Goal: Task Accomplishment & Management: Use online tool/utility

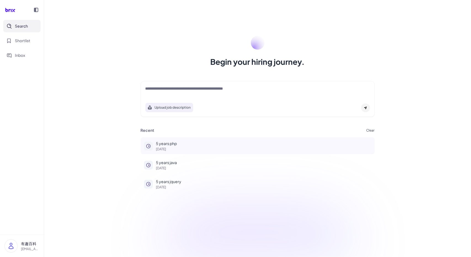
click at [175, 147] on div "5 years php [DATE]" at bounding box center [263, 146] width 215 height 10
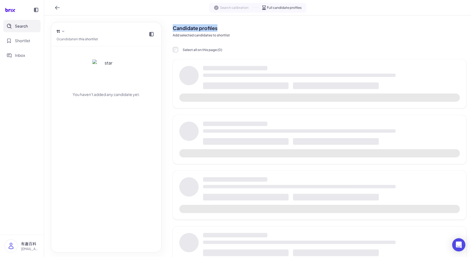
drag, startPoint x: 173, startPoint y: 29, endPoint x: 225, endPoint y: 31, distance: 51.1
click at [225, 31] on h2 "Candidate profiles" at bounding box center [320, 27] width 294 height 7
copy h2 "Candidate profiles"
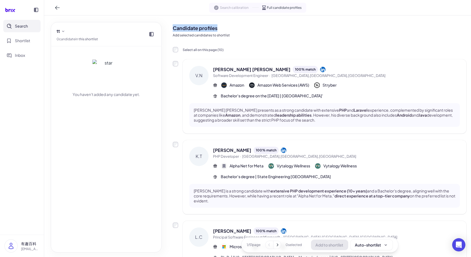
click at [196, 8] on div "Search calibration Full candidate profiles" at bounding box center [257, 7] width 427 height 15
drag, startPoint x: 224, startPoint y: 27, endPoint x: 168, endPoint y: 27, distance: 55.8
copy h2 "Candidate profiles"
drag, startPoint x: 235, startPoint y: 1, endPoint x: 234, endPoint y: 4, distance: 2.8
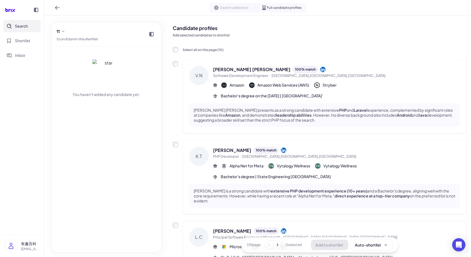
click at [234, 1] on div "Search calibration Full candidate profiles" at bounding box center [257, 7] width 427 height 15
drag, startPoint x: 244, startPoint y: 37, endPoint x: 177, endPoint y: 36, distance: 66.8
click at [177, 36] on p "Add selected candidates to shortlist" at bounding box center [320, 35] width 294 height 5
click at [56, 5] on button at bounding box center [57, 7] width 9 height 9
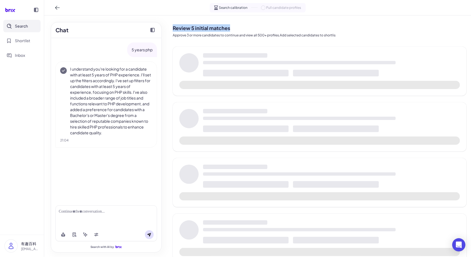
drag, startPoint x: 231, startPoint y: 28, endPoint x: 169, endPoint y: 31, distance: 62.2
click at [169, 31] on div "Review 5 initial matches Approve 3 or more candidates to continue and view all …" at bounding box center [319, 169] width 303 height 308
copy h2 "Review 5 initial matches"
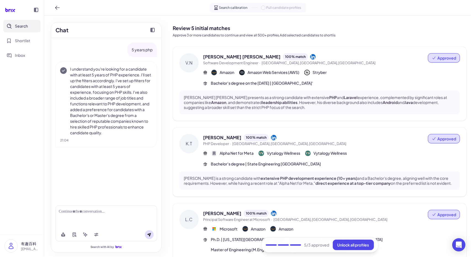
click at [37, 100] on nav "Search Shortlist Inbox" at bounding box center [22, 127] width 44 height 215
click at [240, 30] on h2 "Review 5 initial matches" at bounding box center [320, 27] width 294 height 7
drag, startPoint x: 234, startPoint y: 27, endPoint x: 173, endPoint y: 27, distance: 61.6
click at [173, 27] on h2 "Review 5 initial matches" at bounding box center [320, 27] width 294 height 7
copy h2 "Review 5 initial matches"
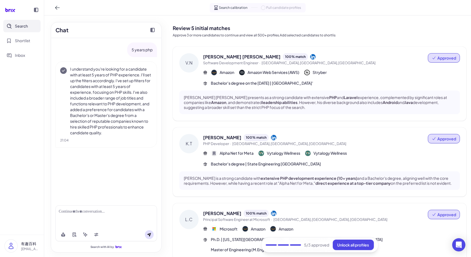
click at [19, 215] on nav "Search Shortlist Inbox" at bounding box center [22, 127] width 44 height 215
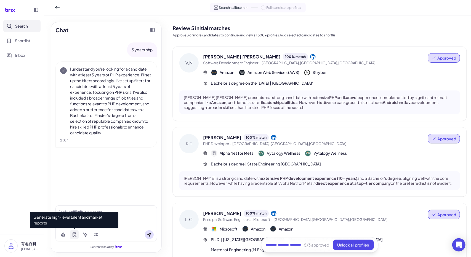
click at [75, 236] on icon at bounding box center [76, 236] width 2 height 2
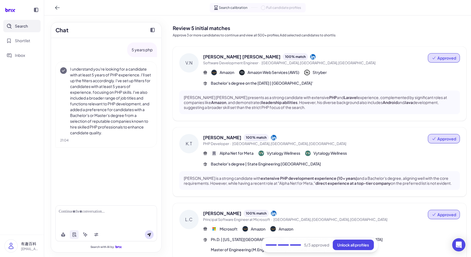
click at [133, 218] on div at bounding box center [107, 217] width 102 height 23
click at [118, 216] on div at bounding box center [107, 217] width 102 height 23
click at [115, 213] on div at bounding box center [106, 212] width 95 height 6
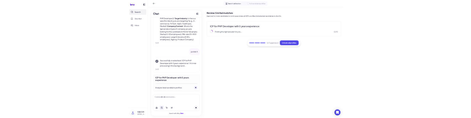
scroll to position [186, 0]
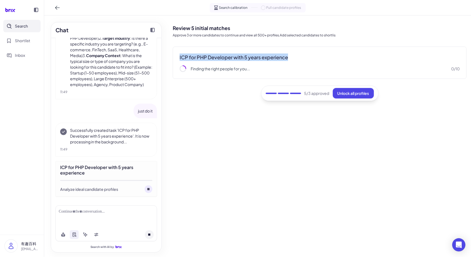
drag, startPoint x: 295, startPoint y: 53, endPoint x: 174, endPoint y: 55, distance: 121.0
click at [174, 55] on div "ICP for PHP Developer with 5 years experience Finding the right people for you.…" at bounding box center [320, 63] width 294 height 32
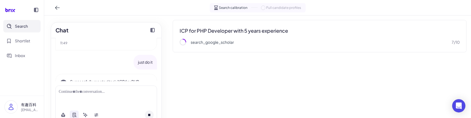
scroll to position [306, 0]
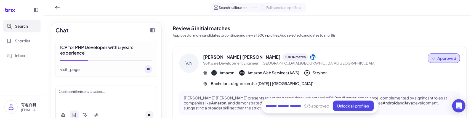
click at [379, 37] on p "Approve 3 or more candidates to continue and view all 500+ profiles.Add selecte…" at bounding box center [320, 35] width 294 height 5
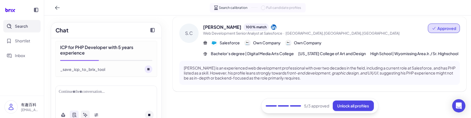
scroll to position [304, 0]
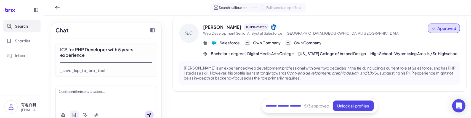
click at [129, 65] on div "ICP for PHP Developer with 5 years experience _save_icp_to_brix_tool" at bounding box center [107, 59] width 102 height 33
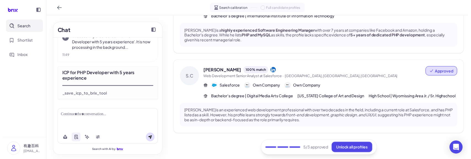
scroll to position [332, 0]
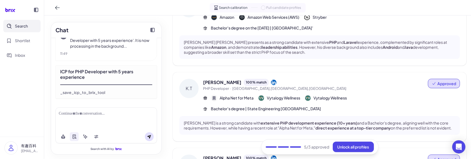
scroll to position [0, 0]
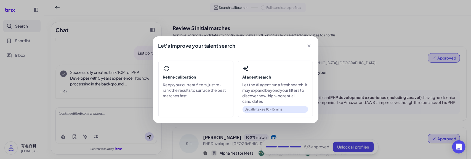
scroll to position [244, 0]
click at [340, 2] on div "Let's improve your talent search Refine calibration Keep your current filters, …" at bounding box center [235, 79] width 471 height 159
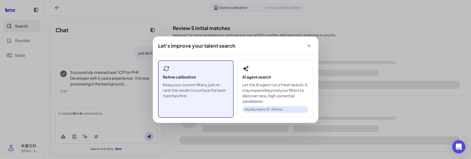
scroll to position [244, 0]
click at [183, 76] on h3 "Refine calibration" at bounding box center [196, 77] width 66 height 6
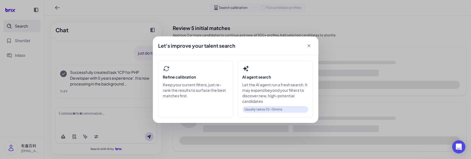
scroll to position [244, 0]
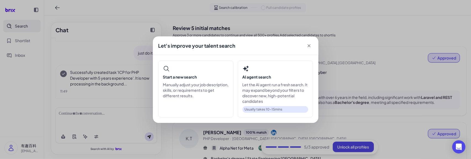
click at [309, 48] on icon at bounding box center [310, 46] width 6 height 6
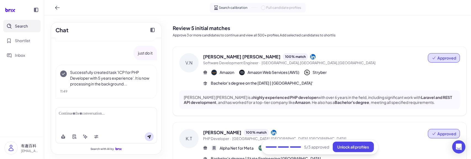
click at [113, 88] on div "Successfully created task 'ICP for PHP Developer with 5 years experience'. It i…" at bounding box center [107, 82] width 102 height 34
click at [113, 85] on p "Successfully created task 'ICP for PHP Developer with 5 years experience'. It i…" at bounding box center [111, 78] width 82 height 17
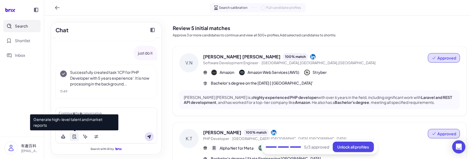
click at [73, 135] on icon at bounding box center [74, 137] width 4 height 4
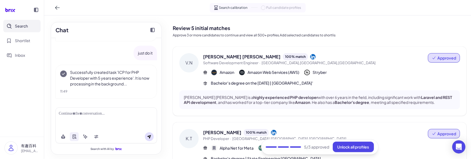
click at [137, 116] on div at bounding box center [106, 114] width 95 height 6
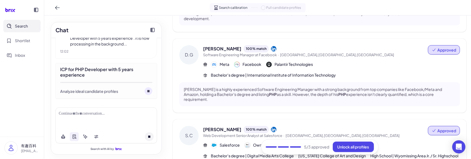
scroll to position [327, 0]
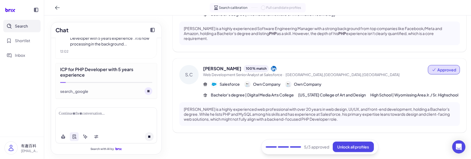
drag, startPoint x: 389, startPoint y: 58, endPoint x: 382, endPoint y: 85, distance: 27.5
click at [389, 65] on div "Steven Connerton 100 % match" at bounding box center [315, 68] width 225 height 7
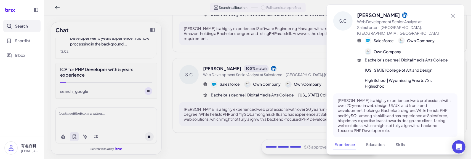
click at [289, 137] on div at bounding box center [235, 79] width 471 height 159
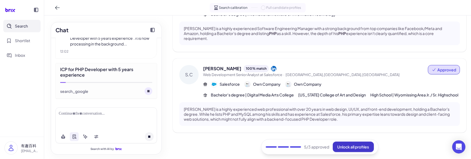
click at [355, 143] on button "Unlock all profiles" at bounding box center [353, 147] width 41 height 10
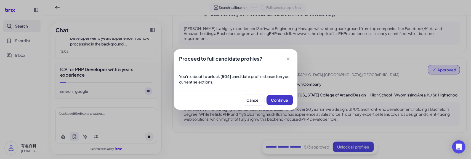
click at [281, 102] on span "Continue" at bounding box center [279, 100] width 17 height 5
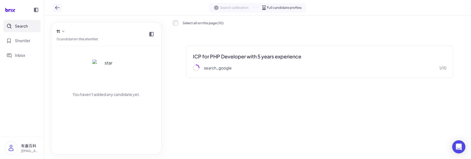
click at [58, 7] on icon at bounding box center [57, 8] width 4 height 4
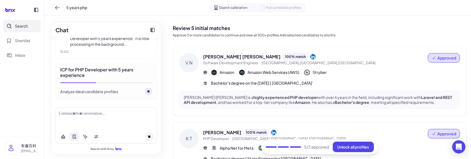
scroll to position [341, 0]
click at [76, 9] on span "5 years php" at bounding box center [76, 8] width 21 height 6
click at [95, 8] on input "**********" at bounding box center [88, 7] width 44 height 9
click at [97, 9] on input "**********" at bounding box center [88, 7] width 44 height 9
type input "**********"
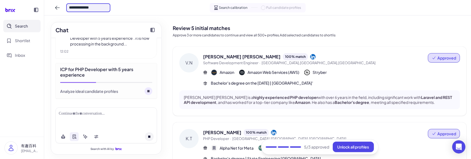
click at [165, 9] on div "**********" at bounding box center [257, 7] width 427 height 15
click at [81, 9] on span "5 years php" at bounding box center [76, 8] width 21 height 6
click at [92, 8] on input "**********" at bounding box center [88, 7] width 44 height 9
type input "**********"
click at [138, 7] on div "5 years php Search calibration Full candidate profiles" at bounding box center [257, 7] width 427 height 15
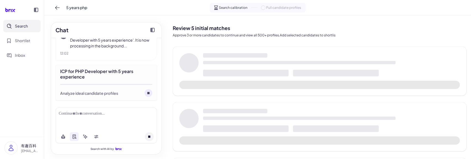
scroll to position [341, 0]
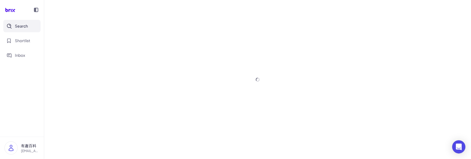
click at [80, 13] on div at bounding box center [257, 79] width 427 height 159
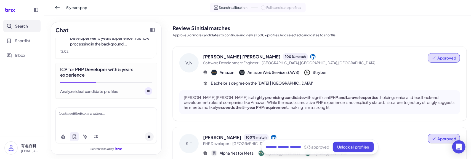
click at [84, 10] on span "5 years php" at bounding box center [76, 8] width 21 height 6
click at [96, 6] on input "**********" at bounding box center [88, 7] width 44 height 9
type input "**********"
click at [140, 10] on div "5 years php Search calibration Full candidate profiles" at bounding box center [257, 7] width 427 height 15
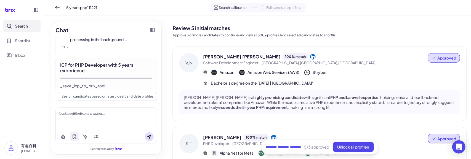
scroll to position [408, 0]
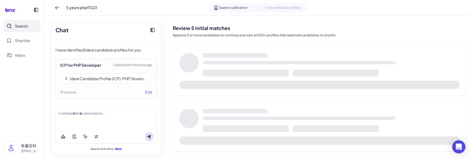
scroll to position [357, 0]
click at [94, 8] on span "5 years php111221" at bounding box center [81, 8] width 31 height 6
click at [101, 9] on input "**********" at bounding box center [88, 7] width 44 height 9
type input "**********"
click at [145, 8] on div "**********" at bounding box center [257, 7] width 427 height 15
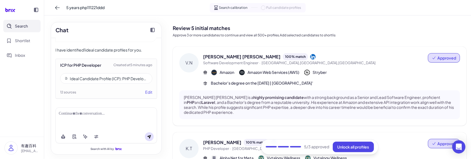
scroll to position [357, 0]
click at [103, 9] on span "5 years php111221ddd" at bounding box center [85, 8] width 38 height 6
click at [110, 9] on input "**********" at bounding box center [88, 7] width 44 height 9
type input "**********"
click at [140, 8] on div "**********" at bounding box center [257, 7] width 427 height 15
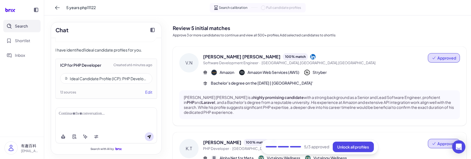
click at [99, 8] on div "5 years php11122" at bounding box center [80, 7] width 55 height 9
click at [92, 7] on span "5 years php11122" at bounding box center [81, 8] width 30 height 6
click at [99, 7] on input "**********" at bounding box center [88, 7] width 44 height 9
type input "**********"
click at [130, 8] on div "**********" at bounding box center [257, 7] width 427 height 15
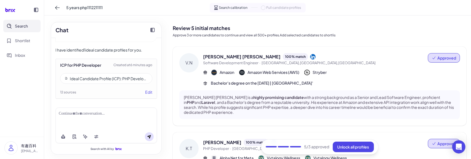
click at [93, 11] on div "5 years php1112211111" at bounding box center [80, 7] width 55 height 9
click at [93, 8] on span "5 years php1112211111" at bounding box center [84, 8] width 36 height 6
click at [93, 8] on input "**********" at bounding box center [88, 7] width 44 height 9
click at [108, 8] on input "**********" at bounding box center [88, 7] width 44 height 9
type input "**********"
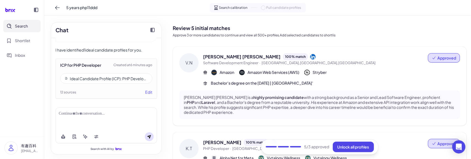
click at [134, 23] on div "Chat" at bounding box center [106, 30] width 110 height 16
click at [131, 81] on div "Ideal Candidate Profile (ICP): PHP Developer — 5 Years Experience" at bounding box center [109, 79] width 78 height 6
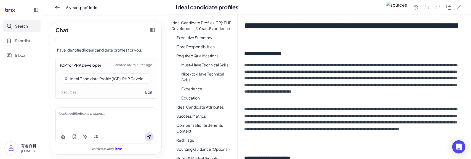
click at [165, 19] on div "Chat 5 years php I understand you're looking for a candidate with at least 5 ye…" at bounding box center [106, 87] width 124 height 144
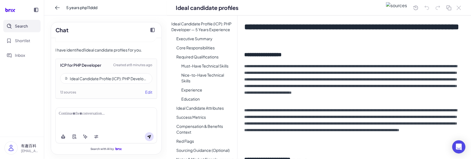
click at [163, 20] on div "Chat 5 years php I understand you're looking for a candidate with at least 5 ye…" at bounding box center [106, 87] width 124 height 144
click at [462, 9] on button at bounding box center [459, 8] width 7 height 6
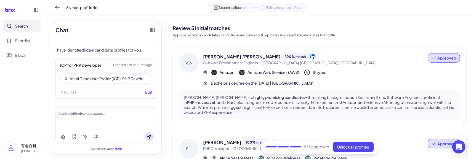
click at [101, 77] on div "Ideal Candidate Profile (ICP): PHP Developer — 5 Years Experience" at bounding box center [109, 79] width 78 height 6
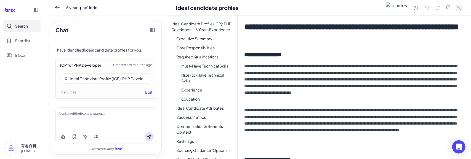
click at [460, 9] on icon at bounding box center [459, 8] width 4 height 4
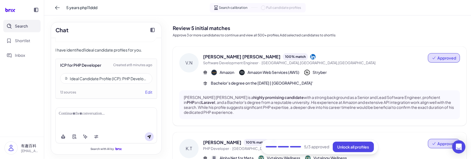
click at [0, 122] on nav "Search Shortlist Inbox" at bounding box center [22, 78] width 44 height 117
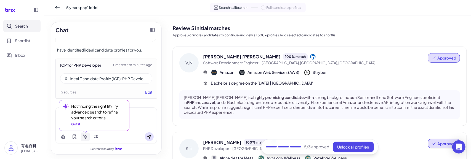
click at [86, 138] on icon at bounding box center [86, 137] width 4 height 4
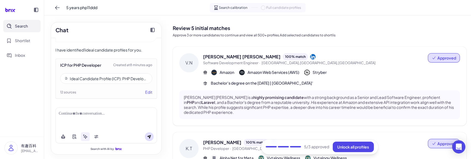
click at [80, 119] on div at bounding box center [107, 119] width 102 height 23
click at [82, 115] on div at bounding box center [106, 114] width 95 height 6
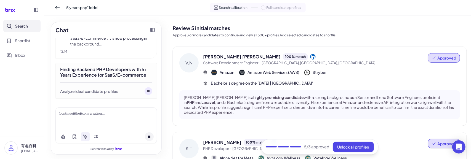
scroll to position [460, 0]
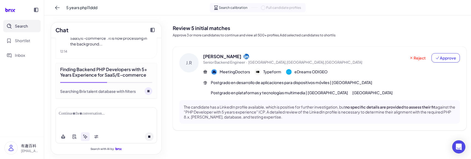
click at [330, 20] on div "Review 5 initial matches Approve 3 or more candidates to continue and view all …" at bounding box center [320, 30] width 294 height 20
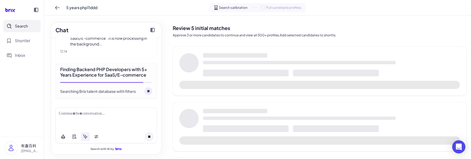
click at [301, 28] on h2 "Review 5 initial matches" at bounding box center [320, 27] width 294 height 7
click at [262, 30] on h2 "Review 5 initial matches" at bounding box center [320, 27] width 294 height 7
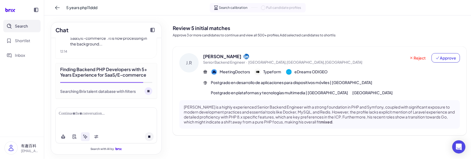
click at [271, 32] on div "Review 5 initial matches Approve 3 or more candidates to continue and view all …" at bounding box center [320, 30] width 294 height 20
click at [57, 9] on icon at bounding box center [57, 8] width 4 height 4
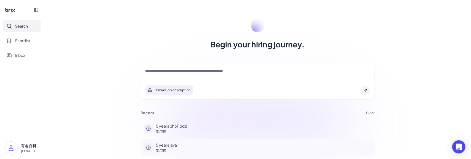
scroll to position [35, 0]
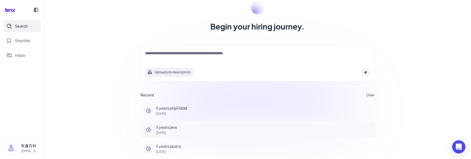
click at [176, 130] on div "5 years java 7 days ago" at bounding box center [263, 130] width 215 height 10
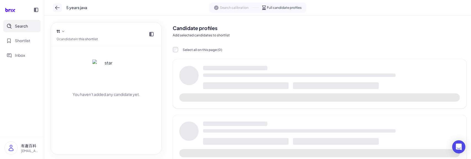
click at [58, 10] on icon at bounding box center [58, 8] width 6 height 6
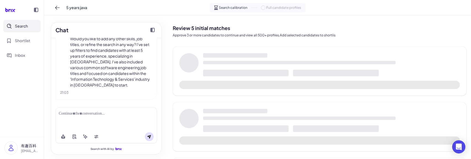
scroll to position [43, 0]
click at [75, 115] on div at bounding box center [106, 114] width 95 height 6
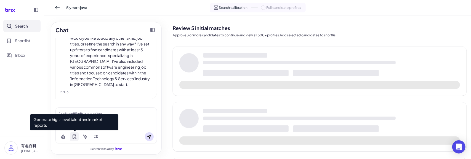
click at [76, 137] on icon at bounding box center [74, 137] width 4 height 4
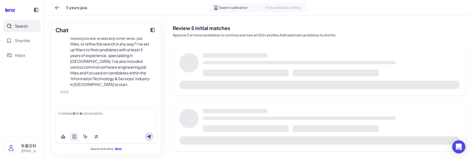
click at [141, 118] on div at bounding box center [107, 119] width 102 height 23
click at [134, 114] on div at bounding box center [106, 114] width 95 height 6
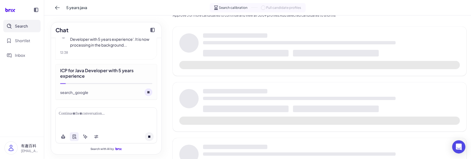
scroll to position [0, 0]
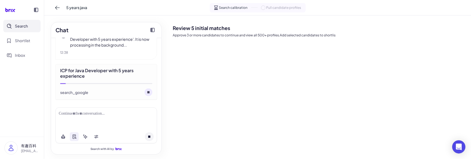
click at [267, 46] on div "Review 5 initial matches Approve 3 or more candidates to continue and view all …" at bounding box center [320, 87] width 294 height 135
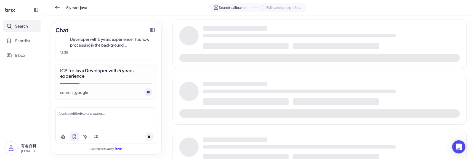
scroll to position [164, 0]
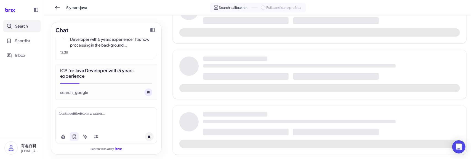
click at [146, 93] on circle at bounding box center [149, 93] width 8 height 8
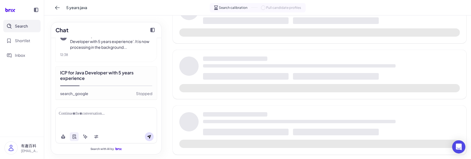
click at [81, 119] on div at bounding box center [107, 119] width 102 height 23
click at [82, 115] on div at bounding box center [106, 114] width 95 height 6
click at [84, 112] on div at bounding box center [106, 114] width 95 height 6
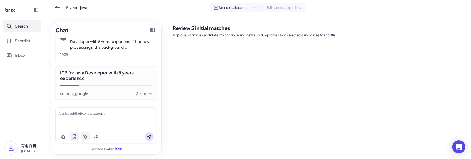
scroll to position [0, 0]
click at [83, 136] on button at bounding box center [85, 137] width 9 height 9
click at [79, 118] on div at bounding box center [107, 119] width 102 height 23
click at [80, 116] on div at bounding box center [106, 114] width 95 height 6
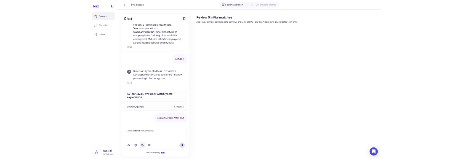
scroll to position [289, 0]
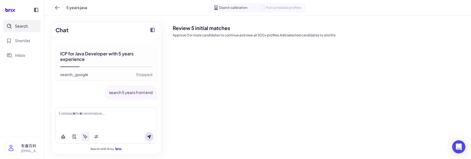
click at [94, 115] on div at bounding box center [106, 114] width 95 height 6
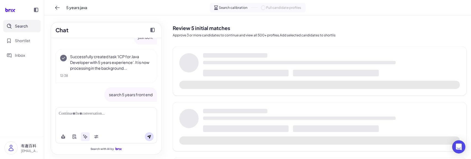
scroll to position [251, 0]
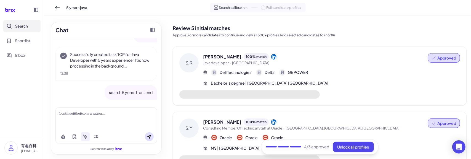
click at [82, 115] on div at bounding box center [106, 114] width 95 height 6
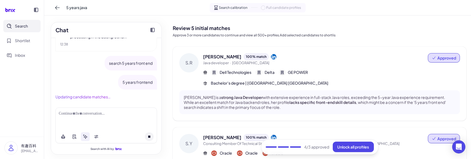
scroll to position [271, 0]
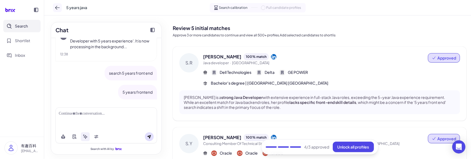
click at [55, 7] on icon at bounding box center [58, 8] width 6 height 6
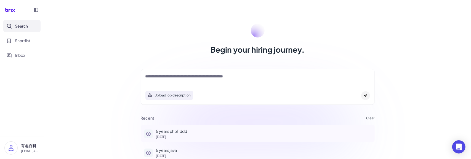
scroll to position [35, 0]
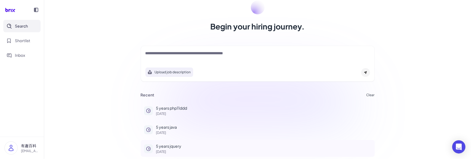
click at [177, 147] on p "5 years jquery" at bounding box center [263, 147] width 215 height 6
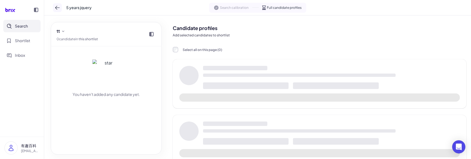
click at [58, 7] on icon at bounding box center [58, 8] width 6 height 6
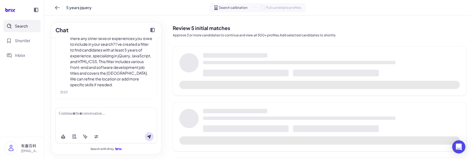
scroll to position [48, 0]
click at [88, 118] on div at bounding box center [107, 119] width 102 height 23
click at [88, 112] on div at bounding box center [106, 114] width 95 height 6
click at [86, 135] on button at bounding box center [85, 137] width 9 height 9
click at [152, 138] on button at bounding box center [149, 137] width 9 height 9
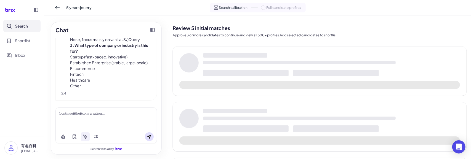
scroll to position [268, 0]
click at [74, 117] on div at bounding box center [106, 114] width 95 height 6
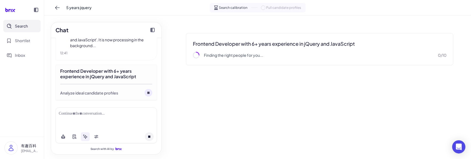
scroll to position [371, 0]
click at [57, 6] on icon at bounding box center [58, 8] width 6 height 6
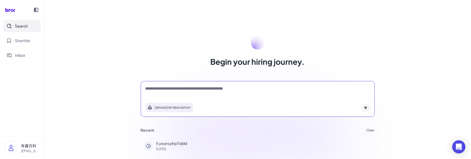
click at [183, 86] on textarea at bounding box center [258, 89] width 225 height 7
type textarea "**********"
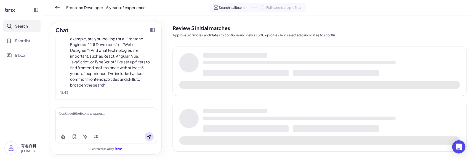
scroll to position [66, 0]
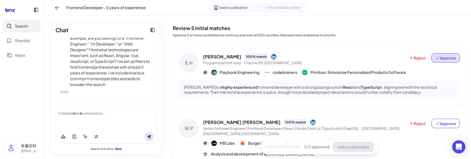
click at [439, 54] on button "Approve" at bounding box center [446, 57] width 28 height 9
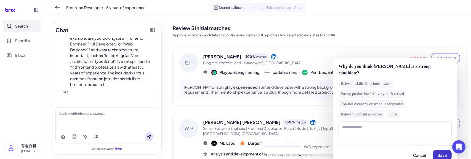
click at [444, 150] on button "Save" at bounding box center [442, 155] width 19 height 10
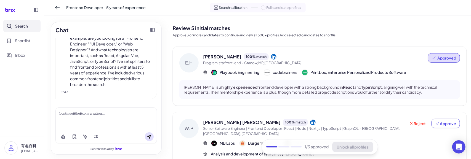
scroll to position [28, 0]
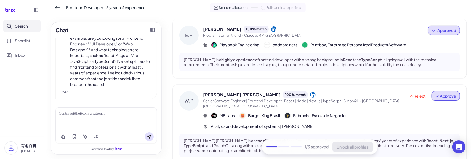
click at [444, 95] on span "Approve" at bounding box center [446, 96] width 21 height 6
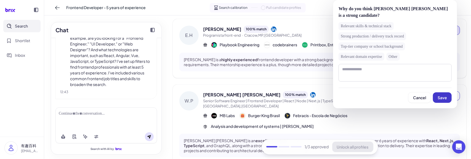
click at [437, 99] on button "Save" at bounding box center [442, 98] width 19 height 10
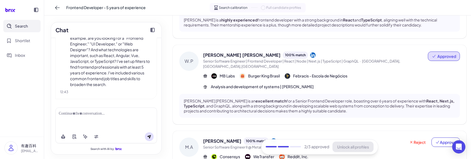
scroll to position [110, 0]
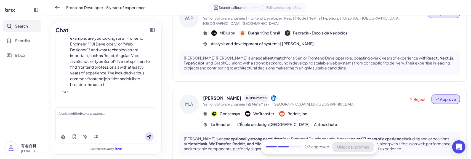
click at [444, 97] on button "Approve" at bounding box center [446, 99] width 28 height 9
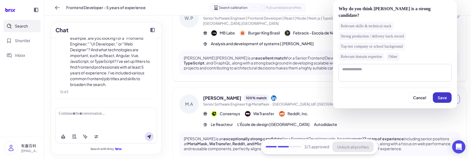
click at [440, 95] on span "Save" at bounding box center [442, 97] width 9 height 5
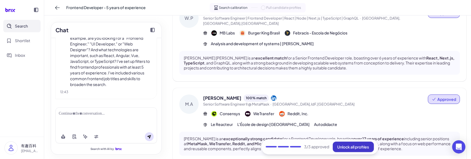
click at [349, 146] on span "Unlock all profiles" at bounding box center [354, 147] width 32 height 5
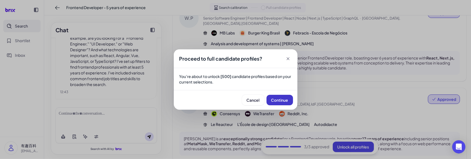
click at [276, 104] on button "Continue" at bounding box center [280, 100] width 27 height 10
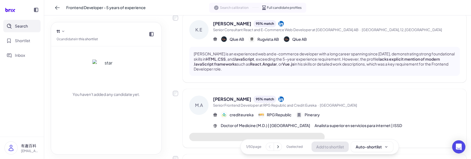
scroll to position [623, 0]
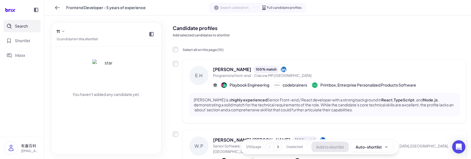
click at [347, 0] on div "Frontend Developer - 5 years of experience Search calibration Full candidate pr…" at bounding box center [257, 7] width 427 height 15
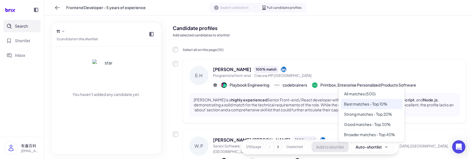
click at [373, 106] on div "Best matches - Top 10%" at bounding box center [372, 104] width 62 height 10
click at [371, 106] on div "Best matches - Top 10%" at bounding box center [372, 104] width 62 height 10
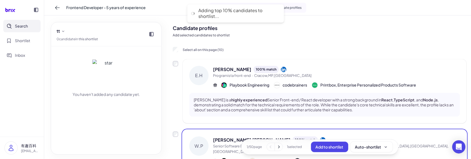
click at [338, 148] on span "Add to shortlist" at bounding box center [330, 147] width 28 height 5
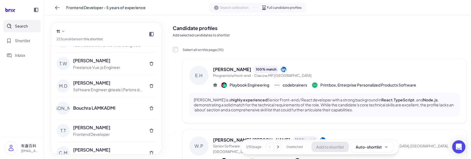
scroll to position [83, 0]
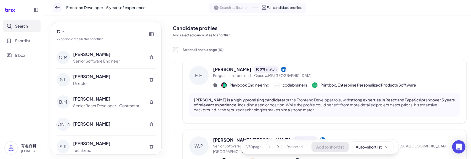
click at [54, 10] on button at bounding box center [57, 7] width 9 height 9
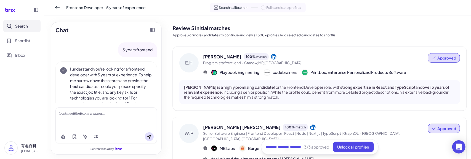
scroll to position [66, 0]
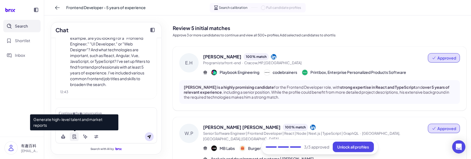
click at [73, 138] on icon at bounding box center [74, 137] width 3 height 4
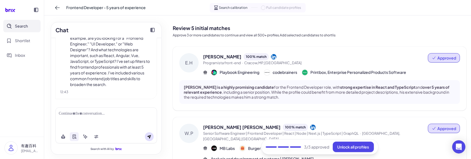
click at [134, 115] on div at bounding box center [106, 114] width 95 height 6
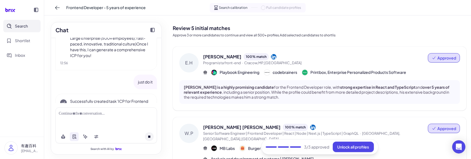
scroll to position [319, 0]
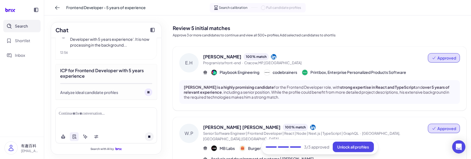
click at [8, 126] on nav "Search Shortlist Inbox" at bounding box center [22, 78] width 44 height 117
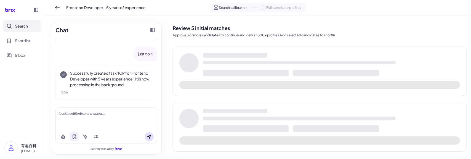
click at [46, 106] on div "Chat 5 years frontend I understand you're looking for a frontend developer with…" at bounding box center [106, 87] width 124 height 144
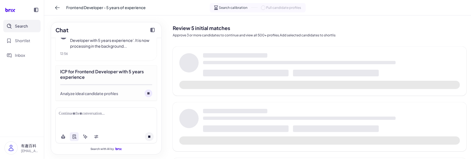
scroll to position [319, 0]
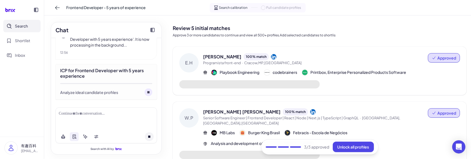
click at [78, 115] on div at bounding box center [106, 114] width 95 height 6
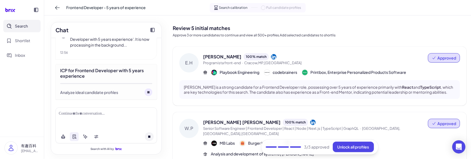
click at [145, 90] on circle at bounding box center [149, 93] width 8 height 8
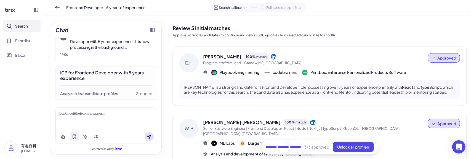
click at [82, 116] on div at bounding box center [106, 114] width 95 height 6
click at [81, 138] on button at bounding box center [85, 137] width 9 height 9
click at [141, 114] on div at bounding box center [106, 114] width 95 height 6
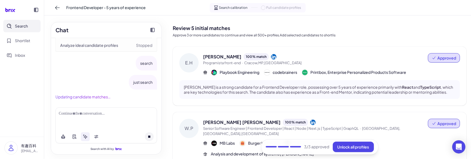
scroll to position [355, 0]
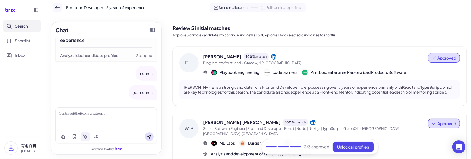
click at [60, 6] on icon at bounding box center [58, 8] width 6 height 6
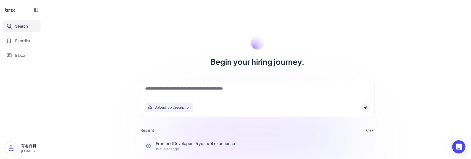
click at [181, 92] on textarea at bounding box center [258, 89] width 225 height 7
type textarea "*"
type textarea "**********"
click at [64, 133] on div "**********" at bounding box center [257, 79] width 427 height 159
